Goal: Navigation & Orientation: Understand site structure

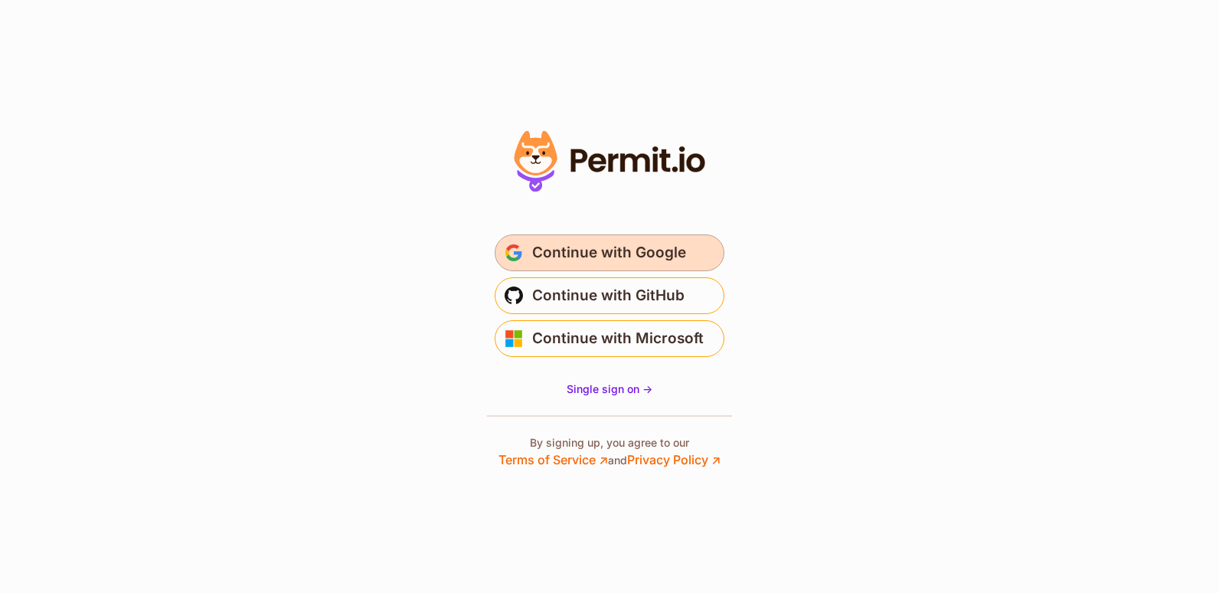
click at [581, 251] on span "Continue with Google" at bounding box center [609, 253] width 154 height 25
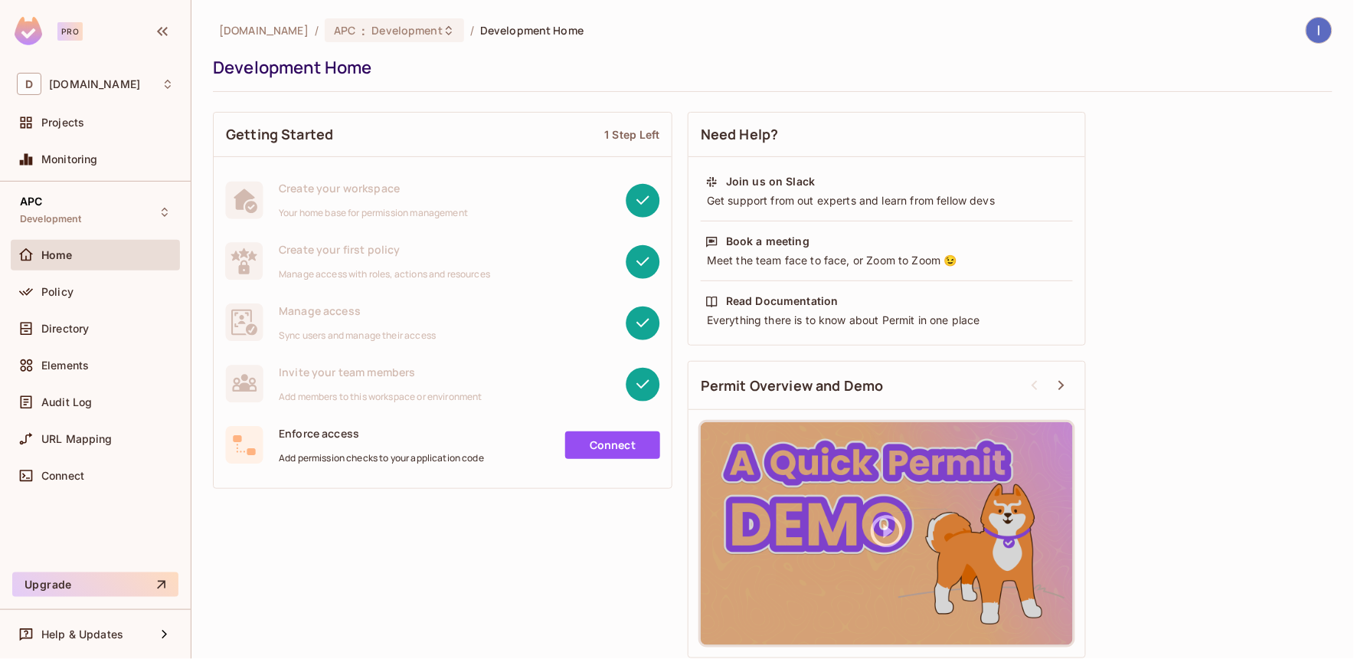
click at [600, 446] on link "Connect" at bounding box center [612, 445] width 95 height 28
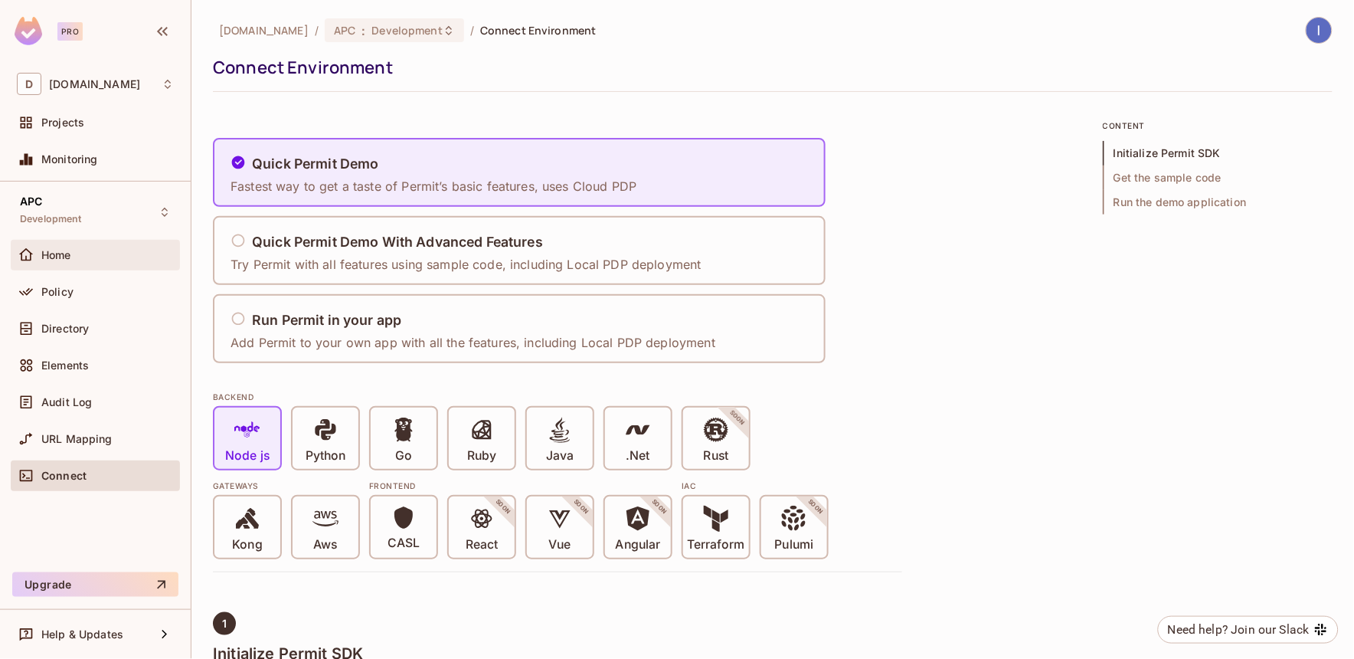
click at [44, 249] on span "Home" at bounding box center [56, 255] width 30 height 12
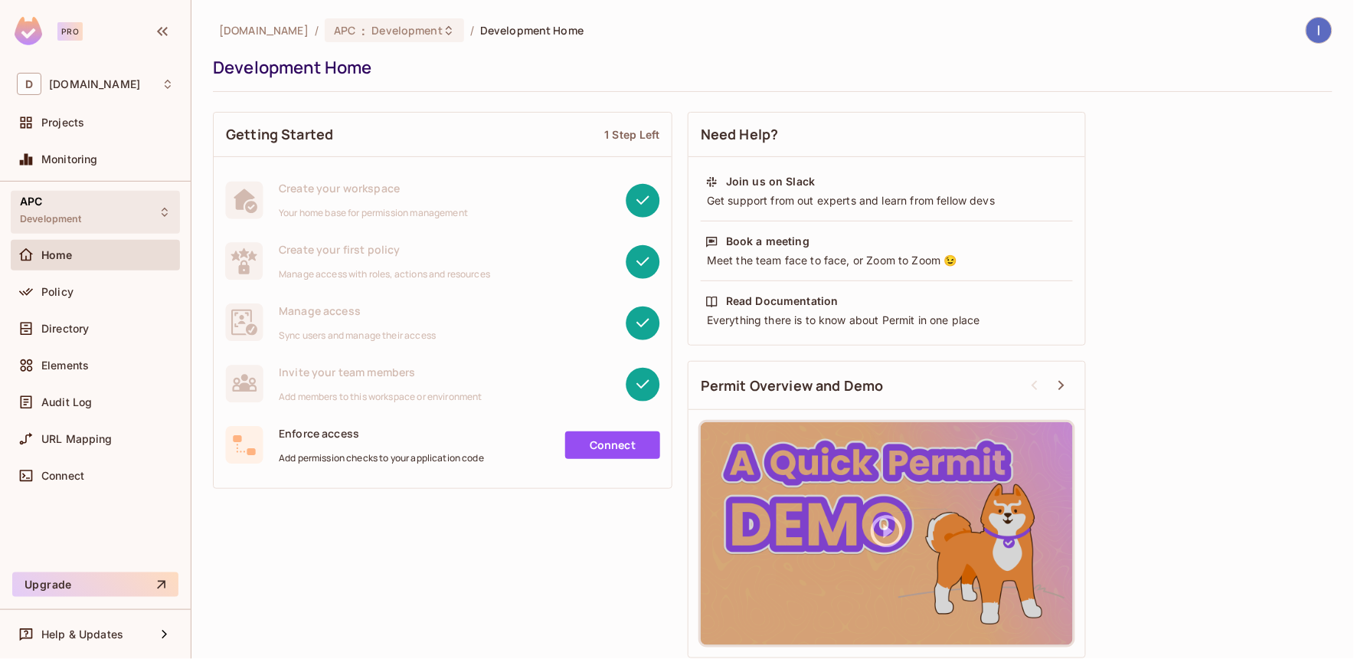
click at [52, 211] on div "APC Development" at bounding box center [51, 211] width 62 height 33
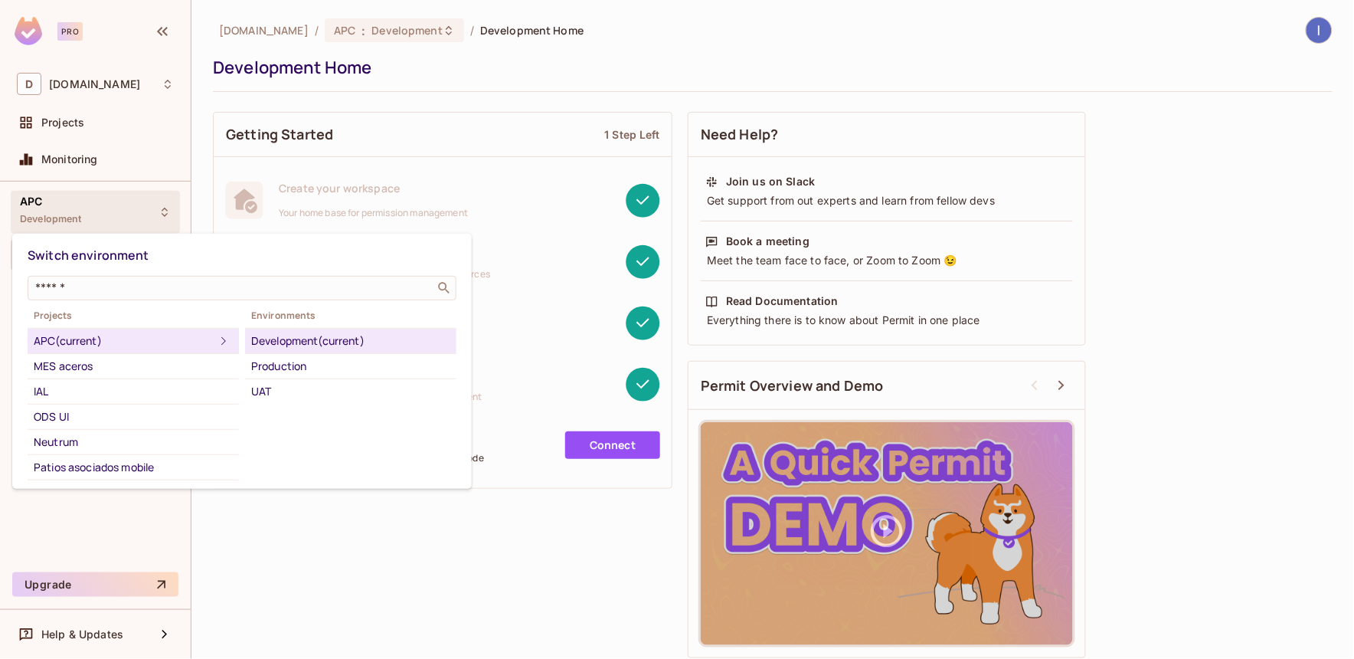
click at [335, 571] on div at bounding box center [677, 329] width 1354 height 659
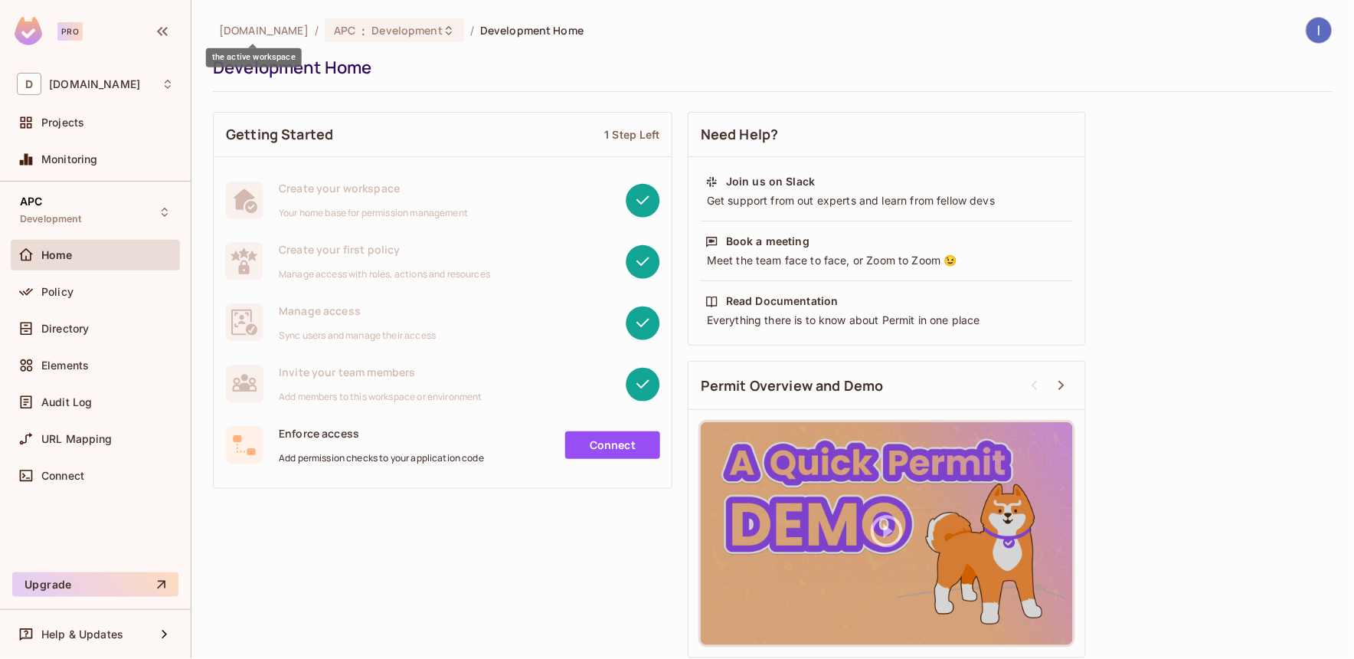
click at [254, 26] on span "[DOMAIN_NAME]" at bounding box center [264, 30] width 90 height 15
click at [54, 139] on div "Projects" at bounding box center [95, 125] width 169 height 37
click at [64, 121] on span "Projects" at bounding box center [62, 122] width 43 height 12
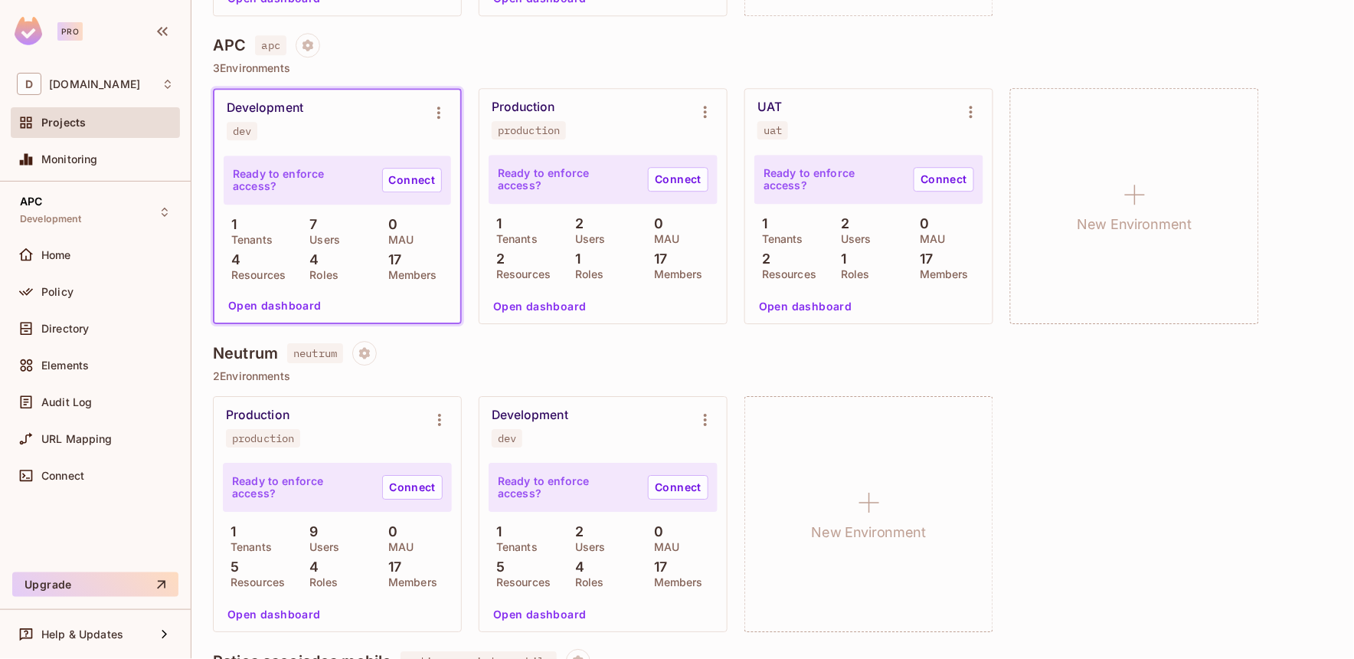
scroll to position [1039, 0]
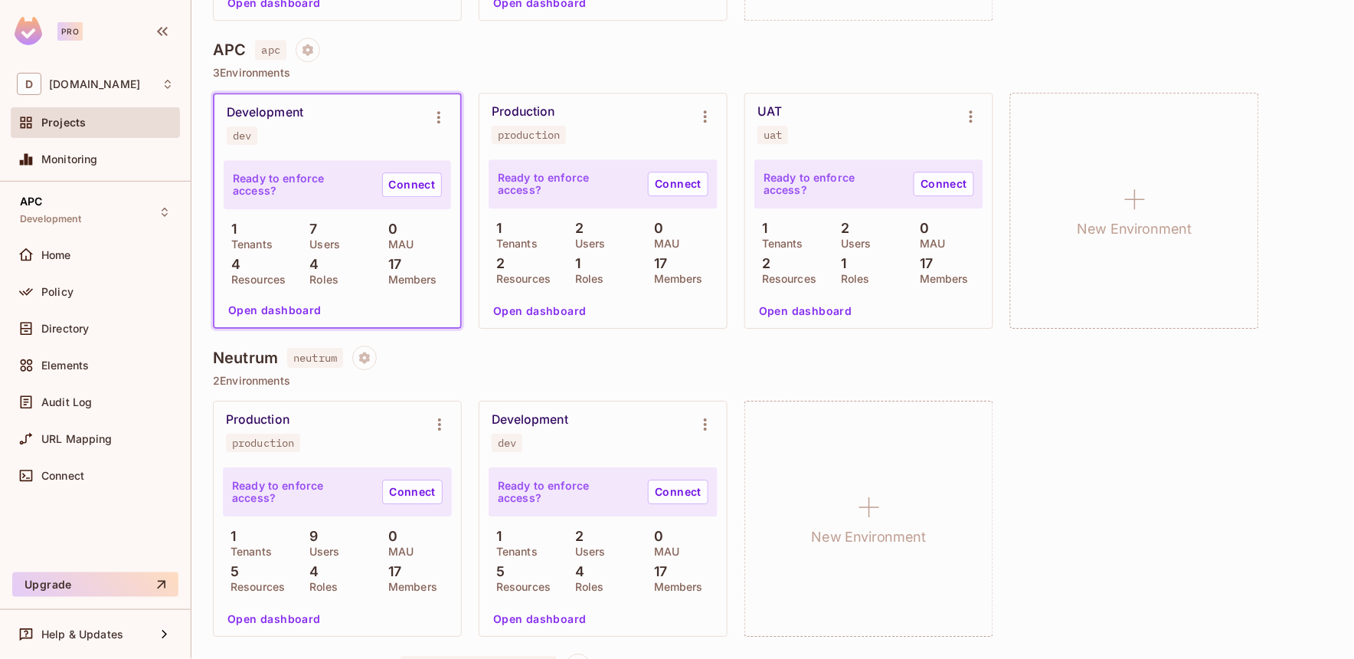
click at [1222, 404] on div "Production production Ready to enforce access? Connect 1 Tenants 9 Users 0 MAU …" at bounding box center [773, 519] width 1120 height 236
click at [1151, 513] on div "Production production Ready to enforce access? Connect 1 Tenants 9 Users 0 MAU …" at bounding box center [773, 519] width 1120 height 236
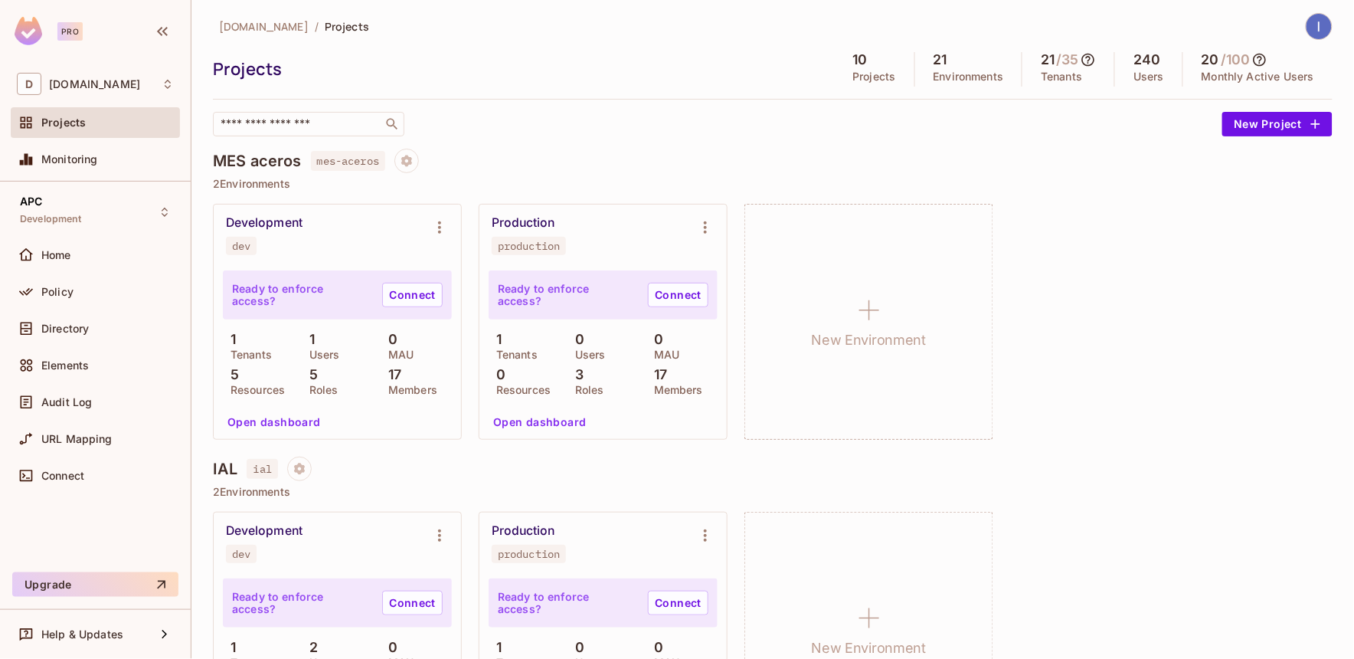
scroll to position [0, 0]
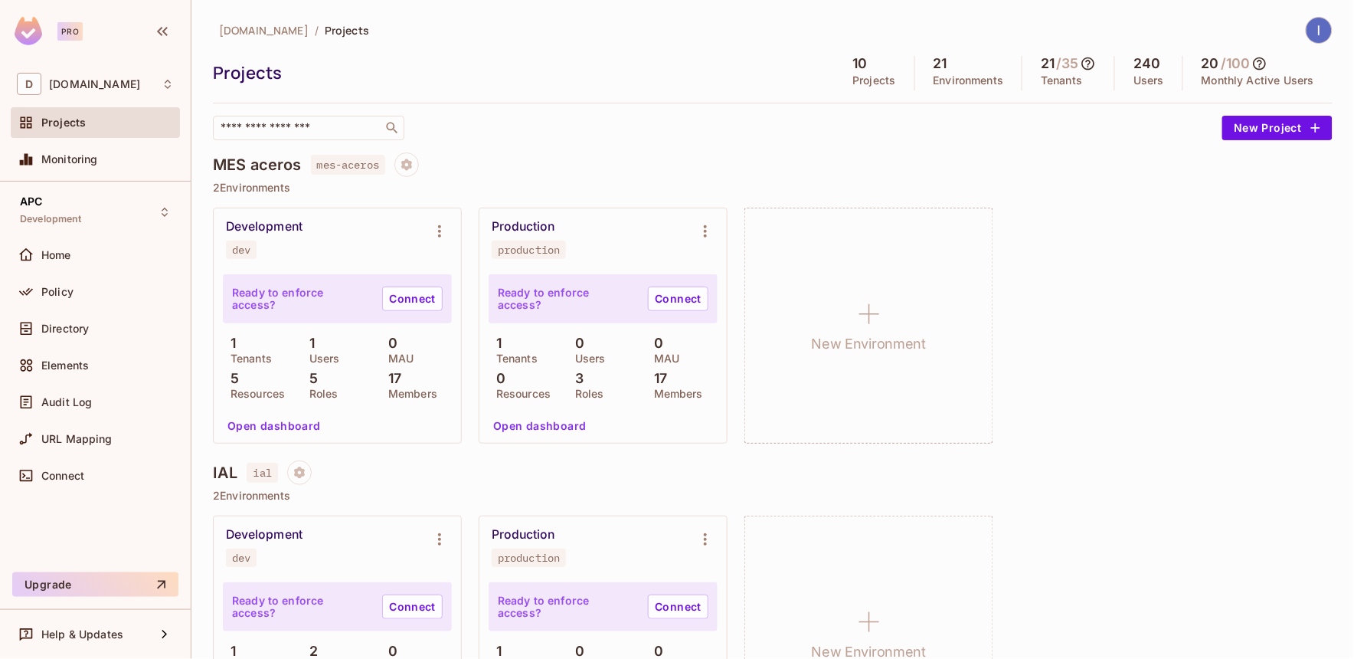
click at [1081, 59] on icon at bounding box center [1088, 63] width 15 height 15
click at [1112, 249] on div at bounding box center [677, 329] width 1354 height 659
